Goal: Find specific page/section: Find specific page/section

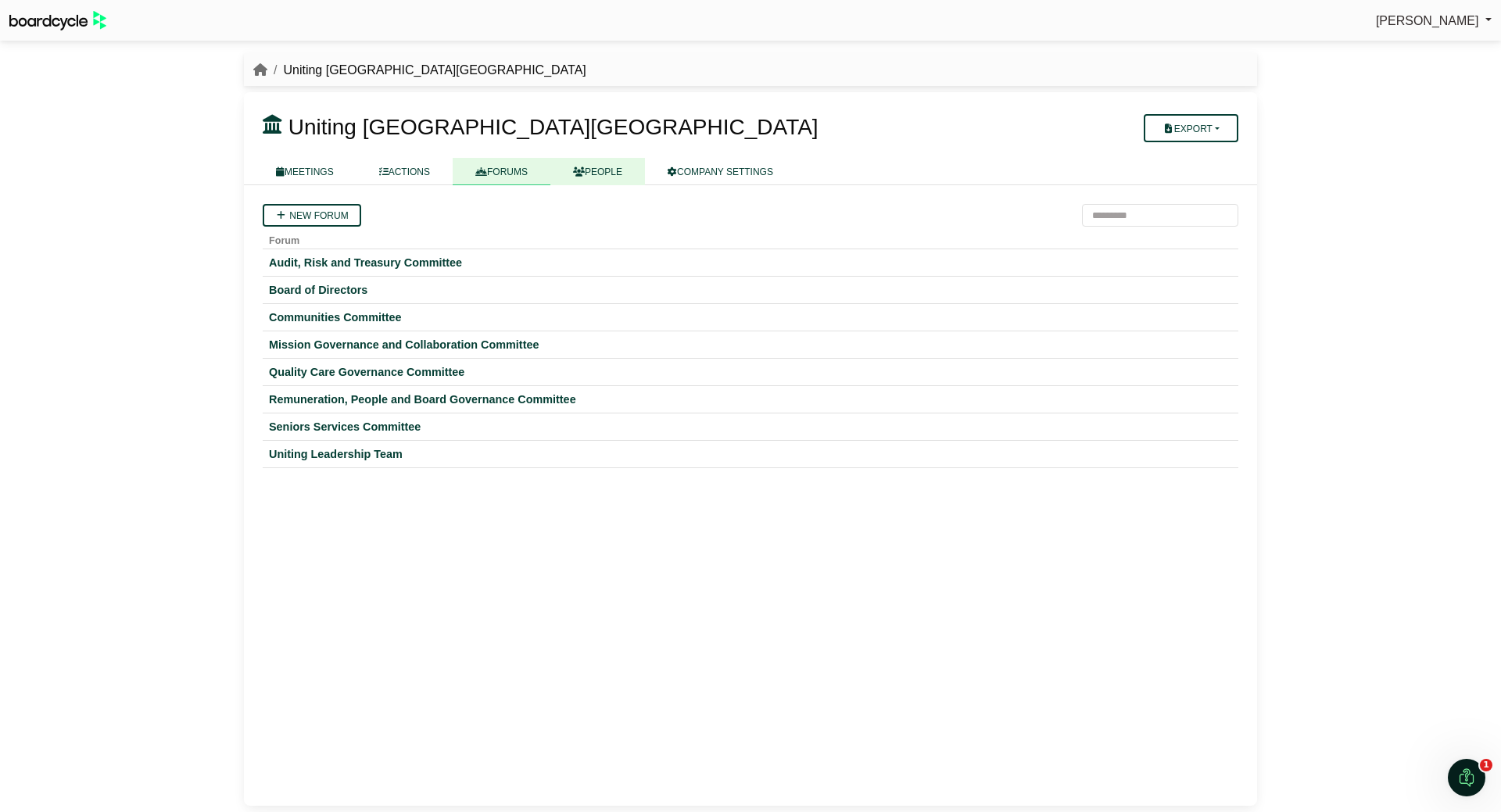
click at [617, 177] on link "PEOPLE" at bounding box center [597, 171] width 95 height 28
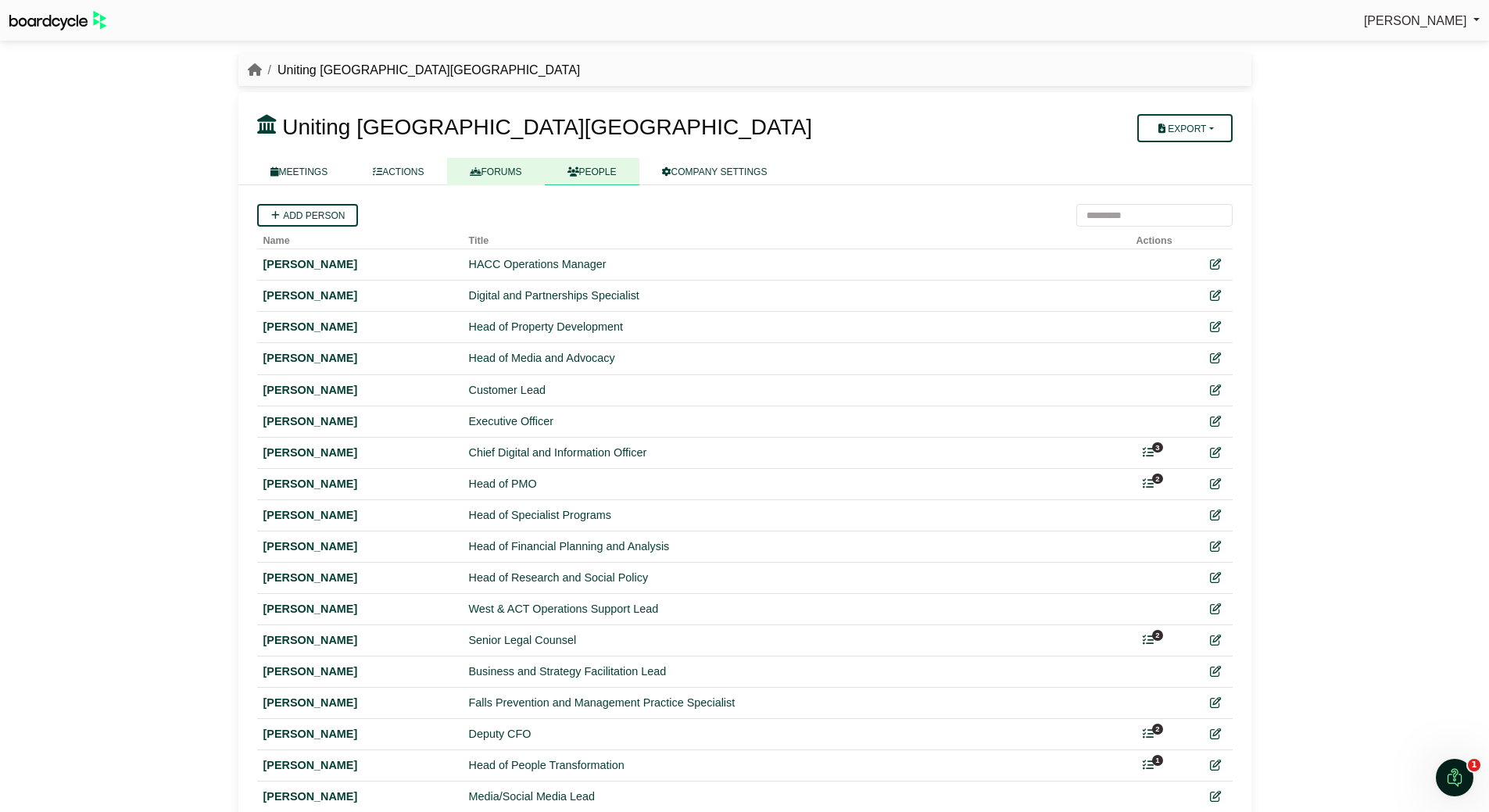
click at [532, 171] on link "FORUMS" at bounding box center [496, 171] width 98 height 28
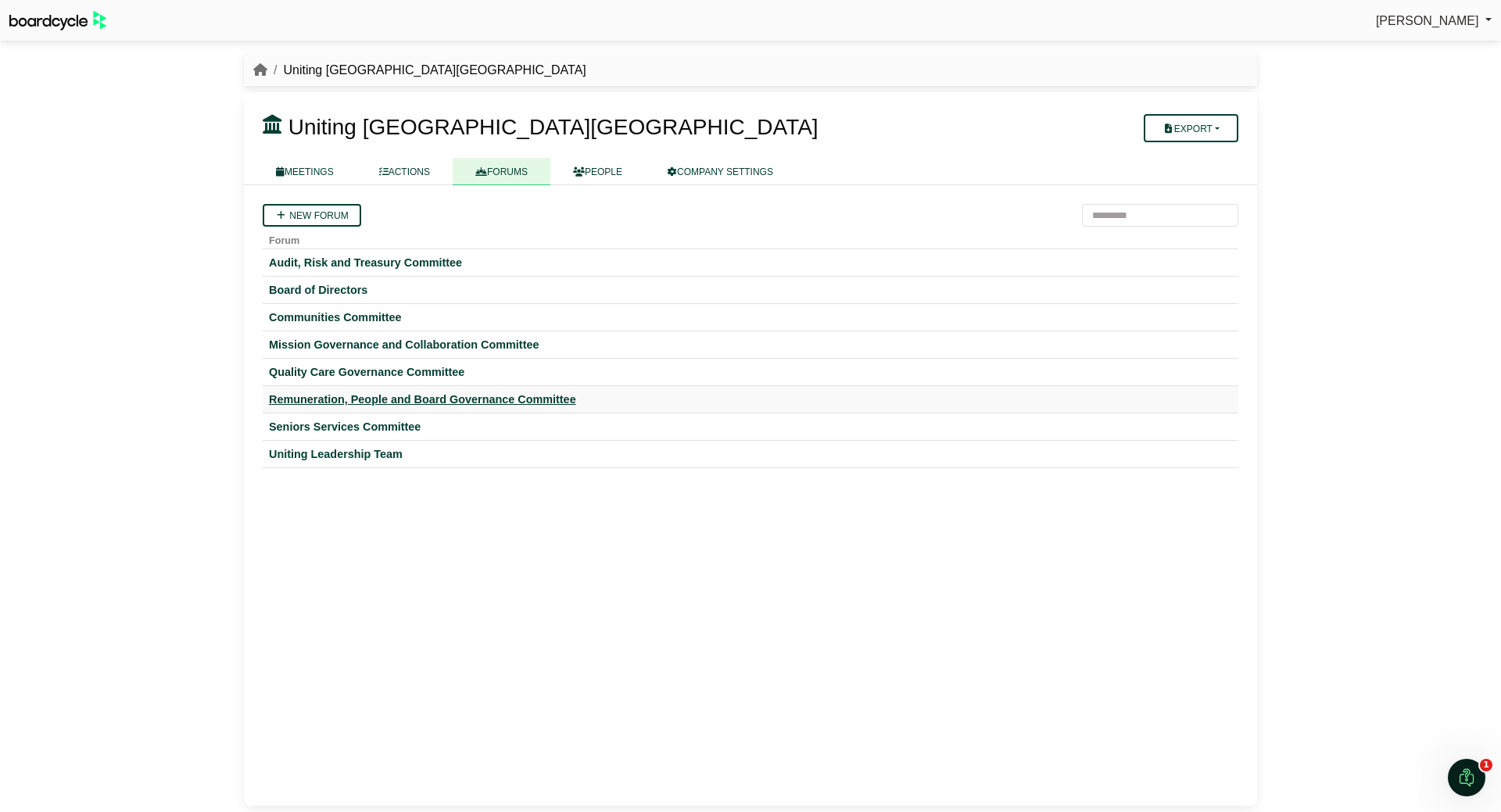
click at [479, 392] on div "Remuneration, People and Board Governance Committee" at bounding box center [750, 399] width 963 height 14
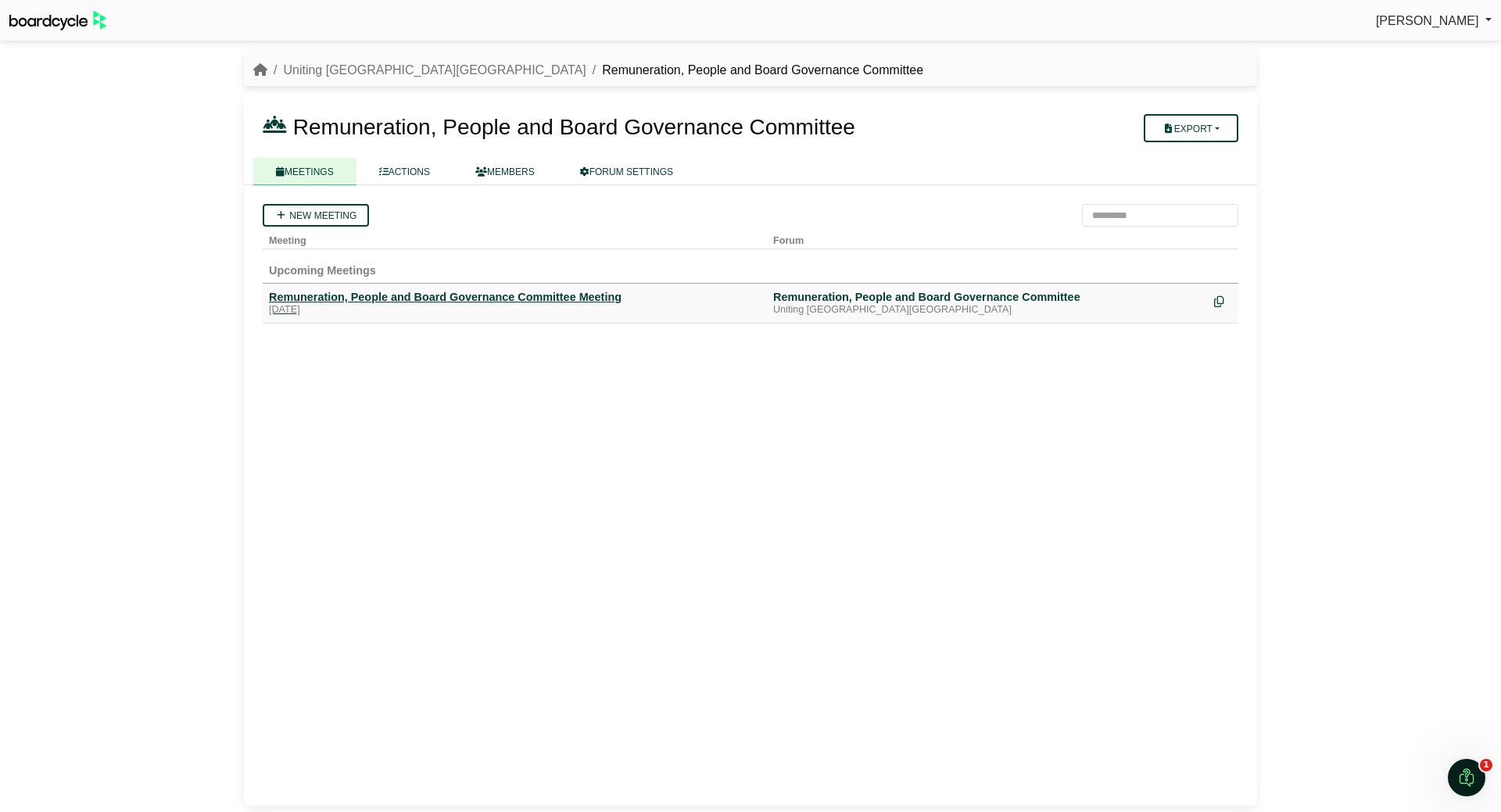
click at [493, 293] on div "Remuneration, People and Board Governance Committee Meeting" at bounding box center [515, 296] width 492 height 14
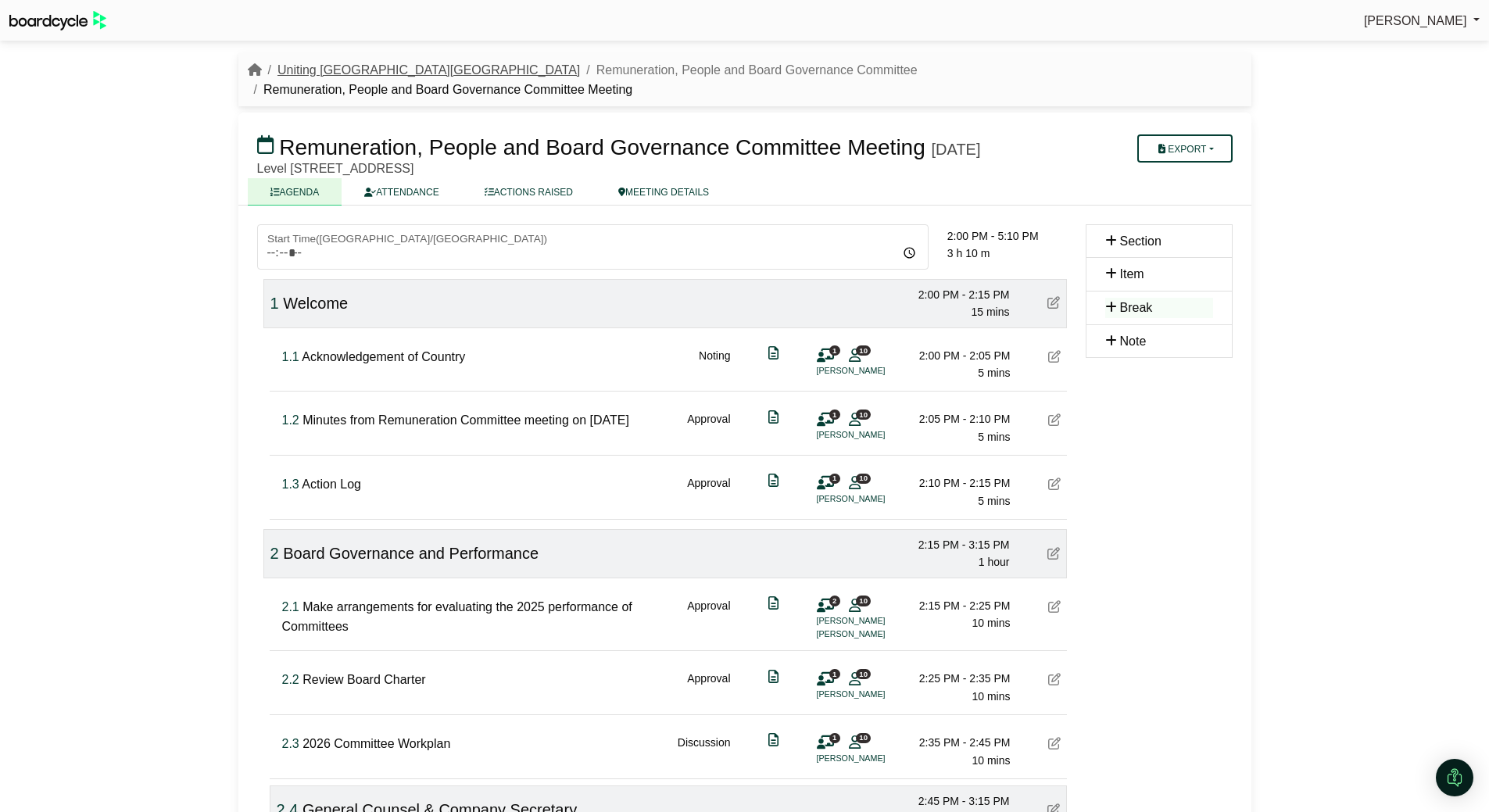
click at [356, 67] on link "Uniting [GEOGRAPHIC_DATA][GEOGRAPHIC_DATA]" at bounding box center [429, 70] width 302 height 13
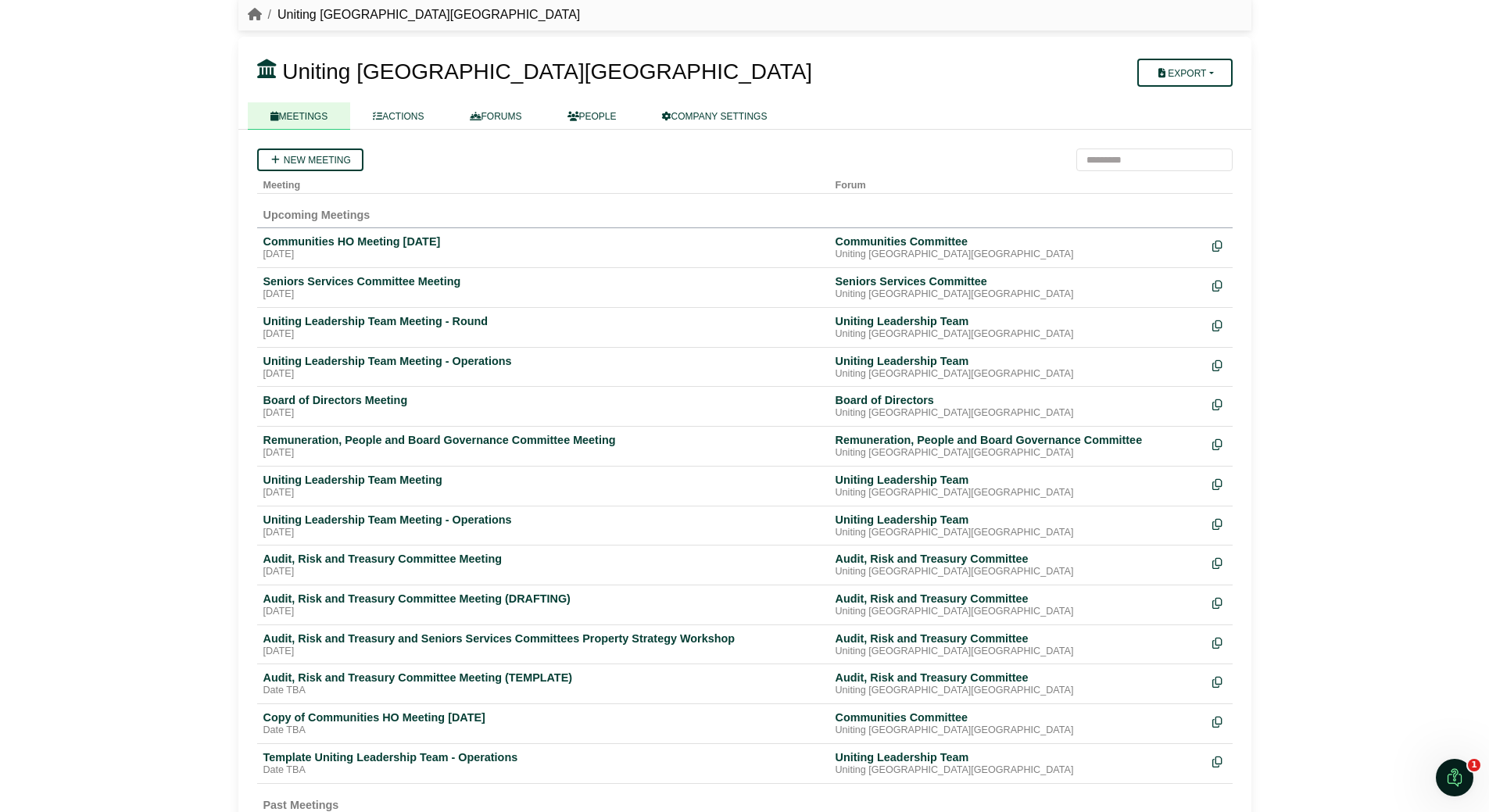
scroll to position [32, 0]
